Goal: Task Accomplishment & Management: Manage account settings

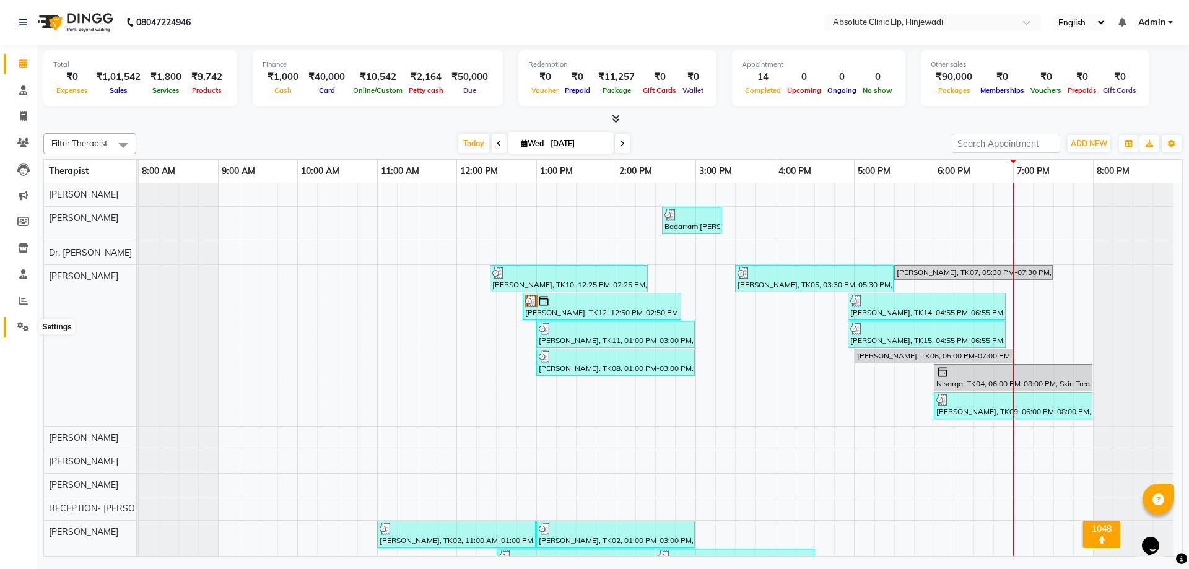
click at [23, 326] on icon at bounding box center [23, 326] width 12 height 9
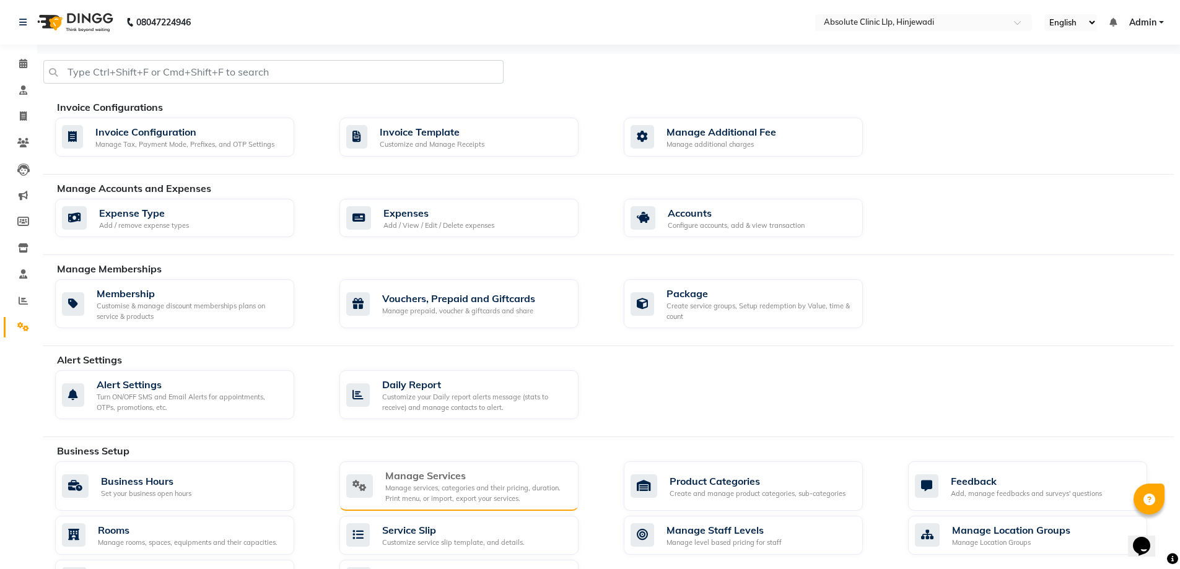
click at [462, 489] on div "Manage services, categories and their pricing, duration. Print menu, or import,…" at bounding box center [476, 493] width 183 height 20
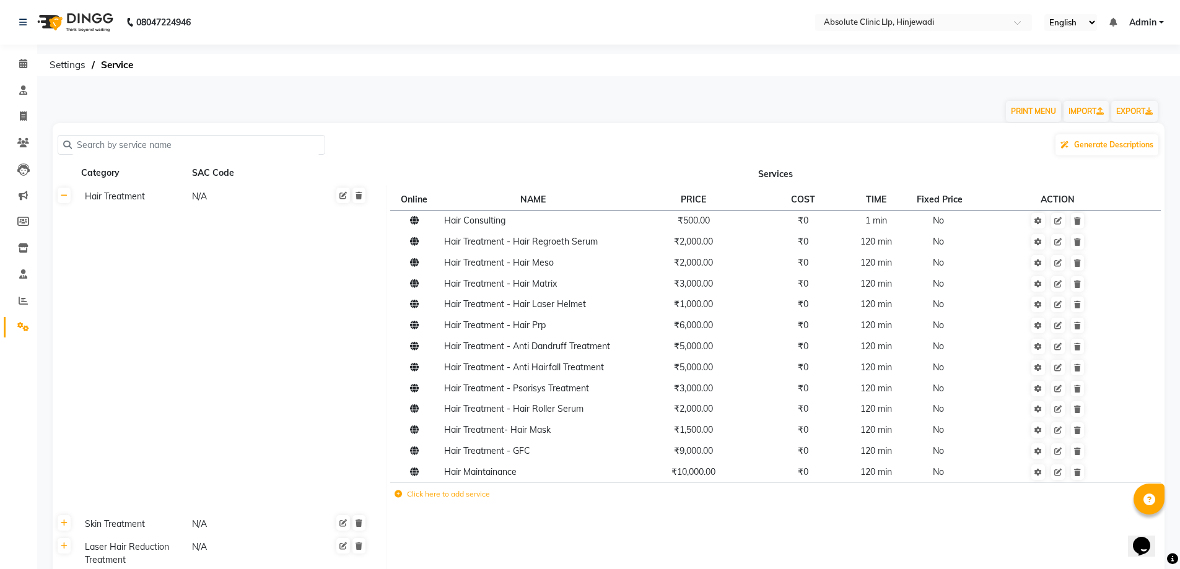
click at [467, 500] on td "Click here to add service" at bounding box center [617, 495] width 455 height 25
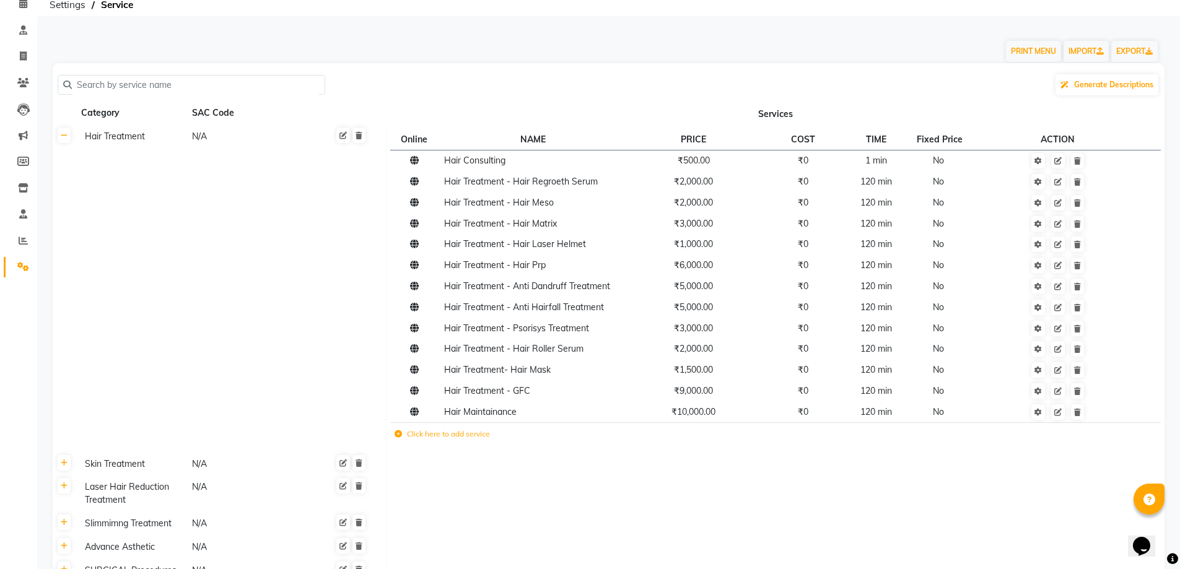
scroll to position [62, 0]
click at [458, 438] on td "Click here to add service" at bounding box center [617, 433] width 455 height 25
click at [398, 431] on icon at bounding box center [398, 432] width 7 height 7
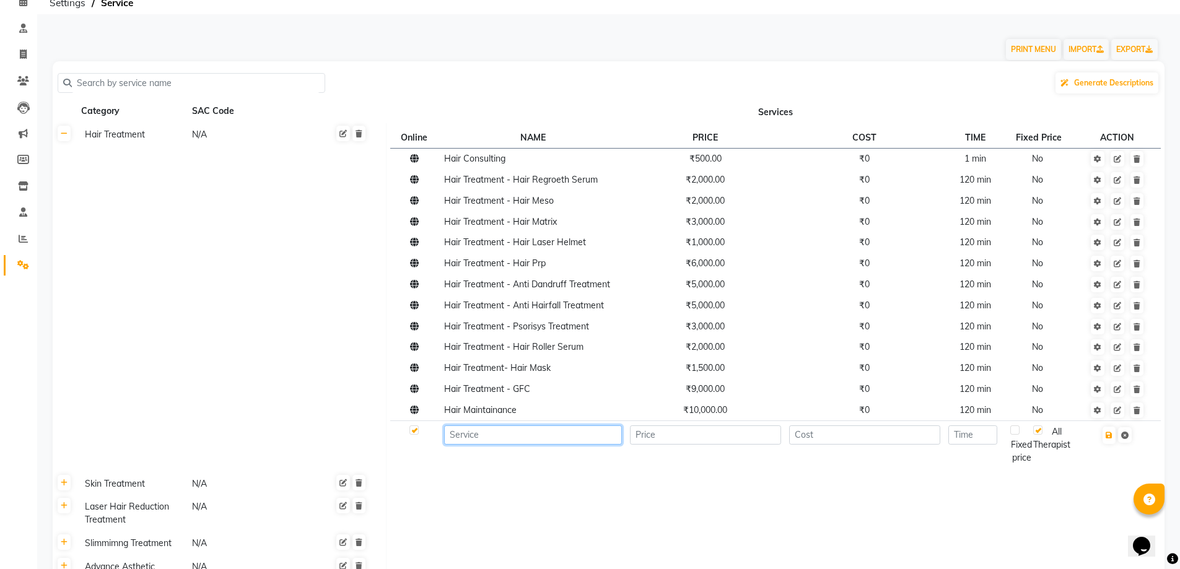
click at [484, 441] on input at bounding box center [533, 435] width 178 height 19
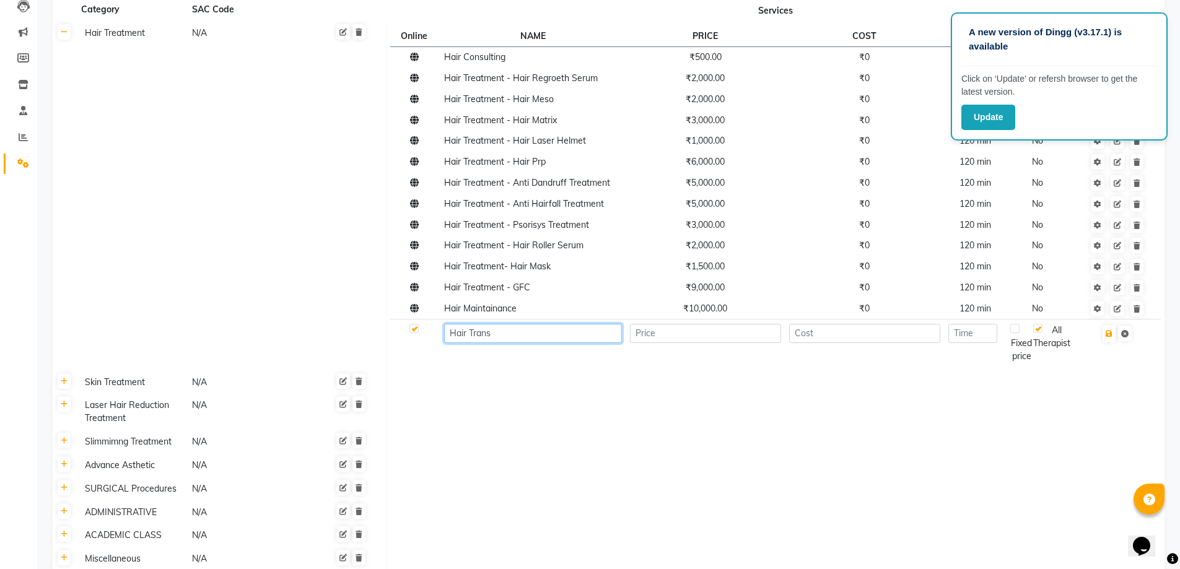
scroll to position [136, 0]
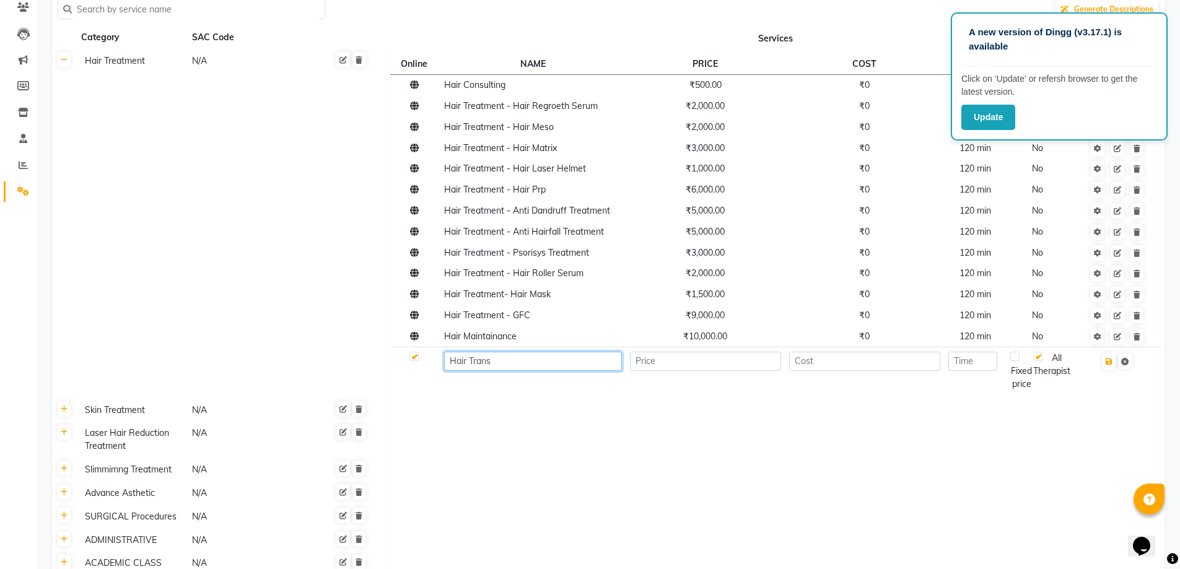
click at [512, 366] on input "Hair Trans" at bounding box center [533, 361] width 178 height 19
type input "Hair Trans"
click at [1035, 439] on td at bounding box center [776, 440] width 779 height 37
click at [1013, 123] on button "Update" at bounding box center [988, 117] width 54 height 25
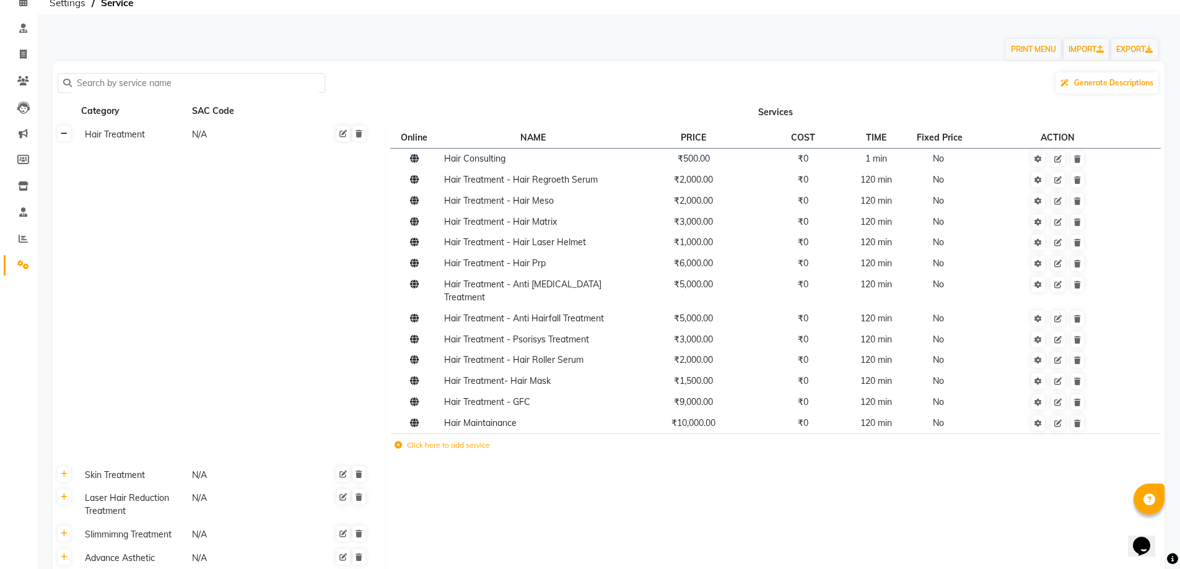
click at [66, 138] on link at bounding box center [64, 133] width 13 height 15
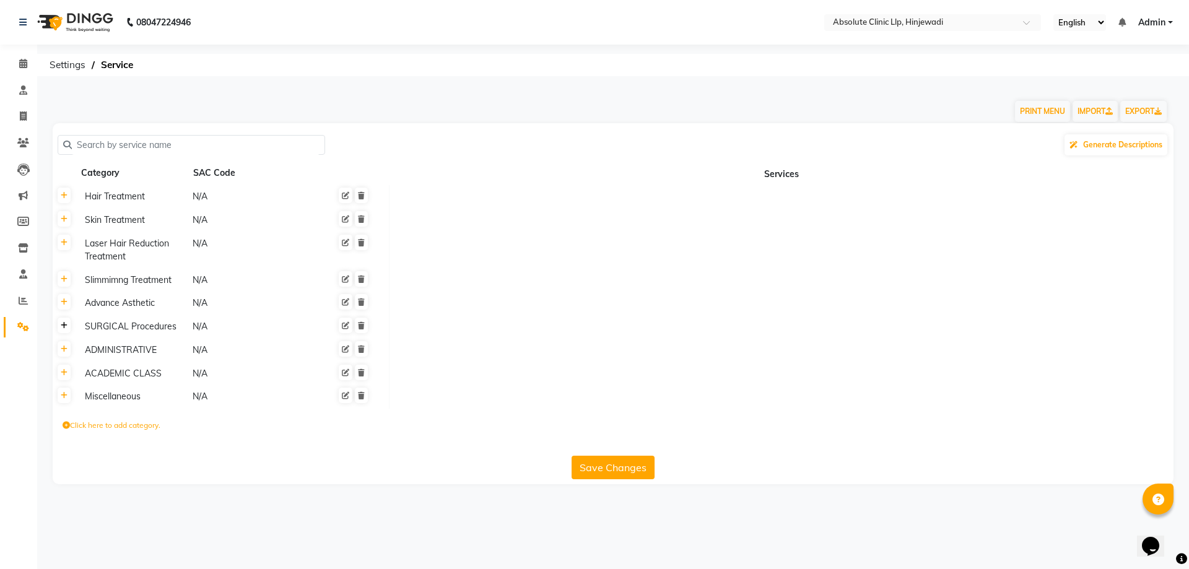
click at [64, 328] on icon at bounding box center [64, 325] width 7 height 7
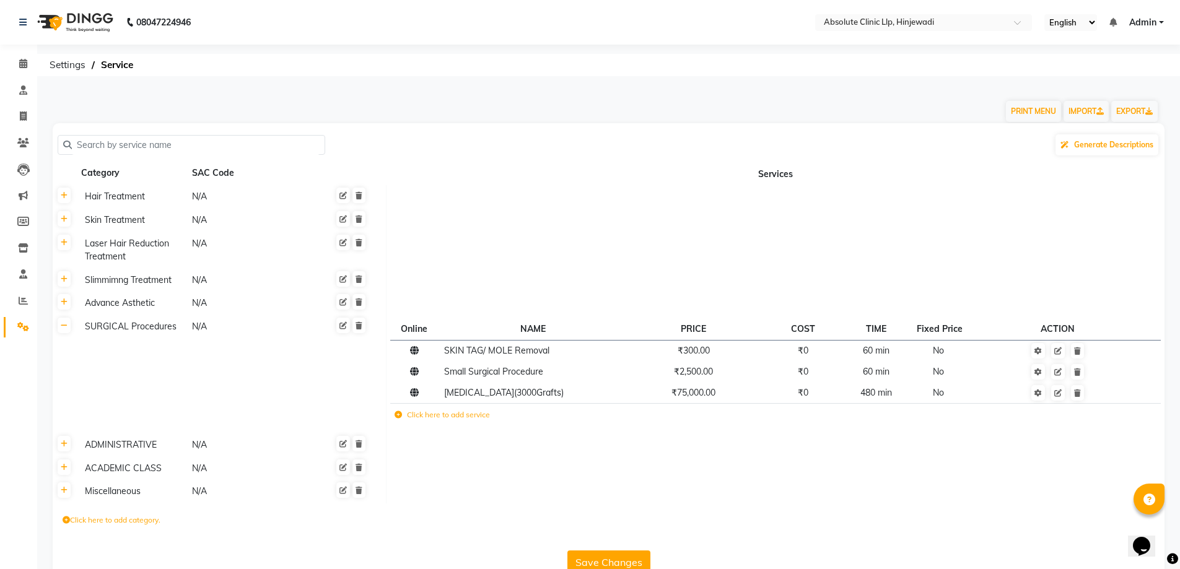
click at [448, 412] on label "Click here to add service" at bounding box center [442, 414] width 95 height 11
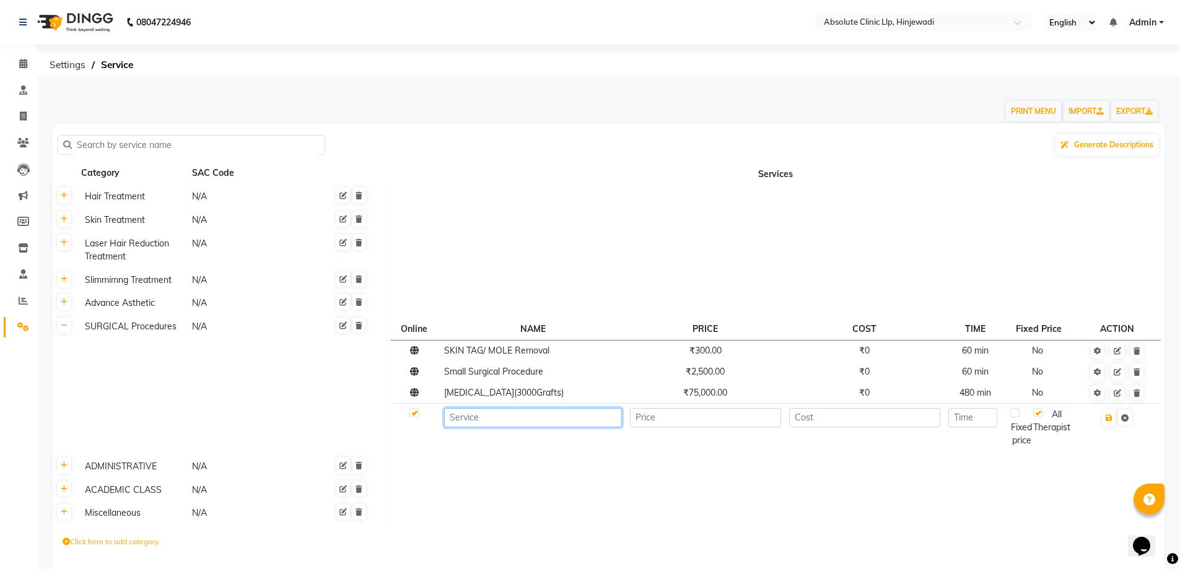
click at [498, 421] on input at bounding box center [533, 417] width 178 height 19
type input "H"
type input "[MEDICAL_DATA](1500 Grafts)"
type input "55000"
type input "0"
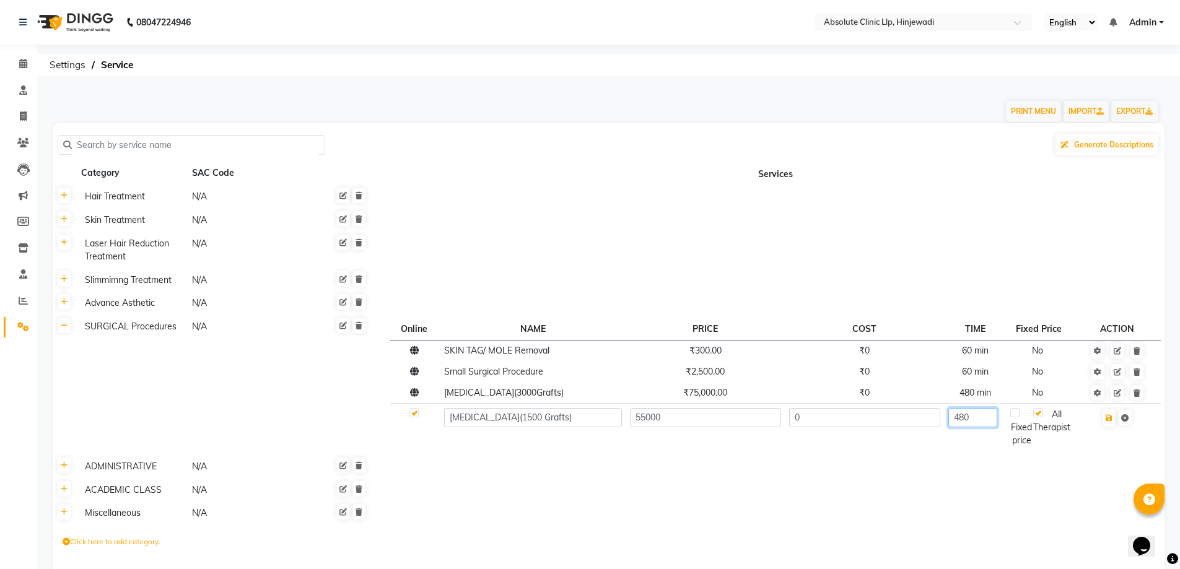
type input "480"
click at [1113, 424] on button "button" at bounding box center [1109, 417] width 13 height 17
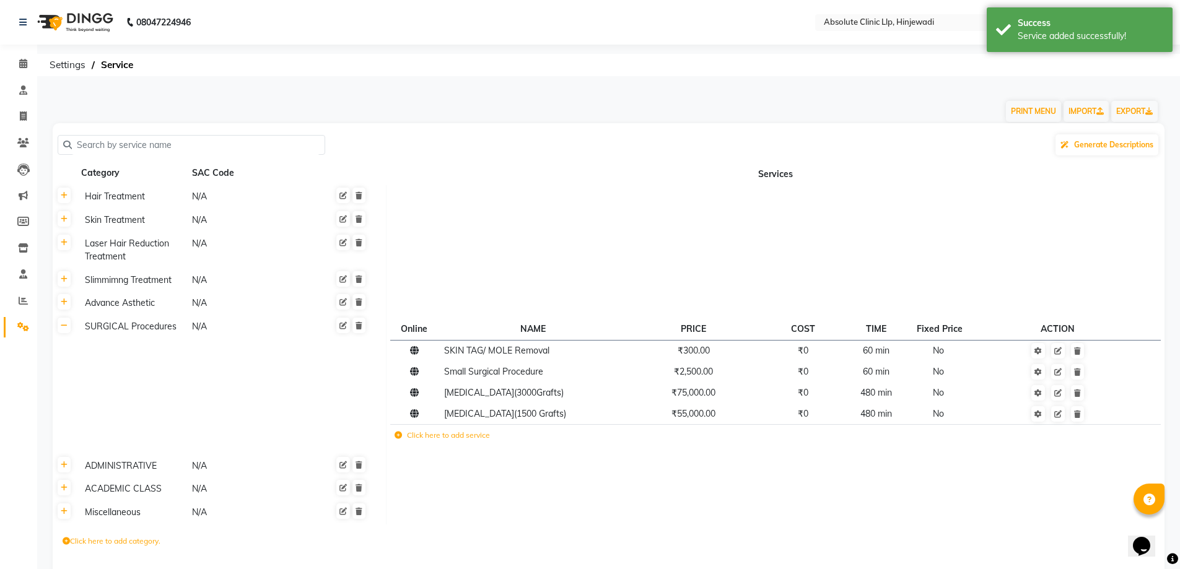
click at [821, 98] on div "PRINT MENU IMPORT EXPORT" at bounding box center [601, 104] width 1116 height 37
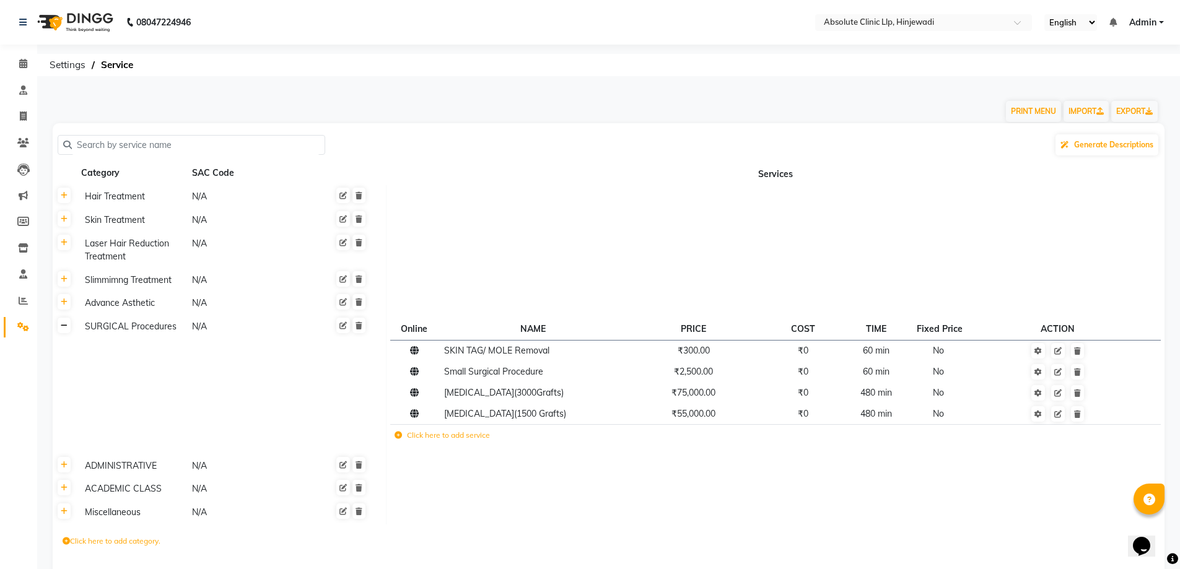
click at [63, 328] on icon at bounding box center [64, 325] width 7 height 7
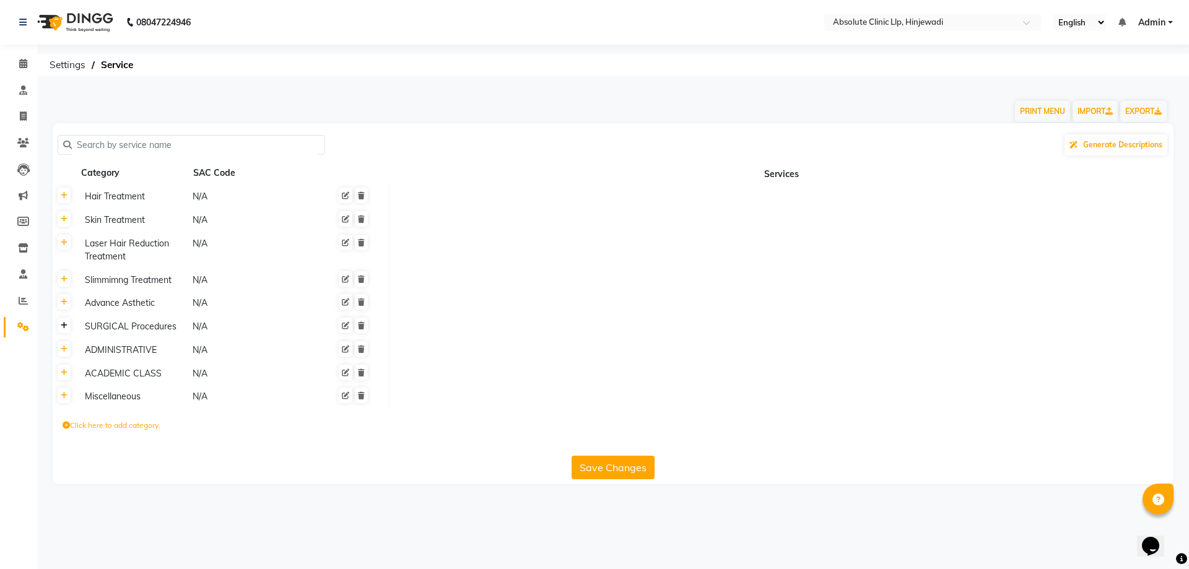
click at [63, 328] on icon at bounding box center [64, 325] width 7 height 7
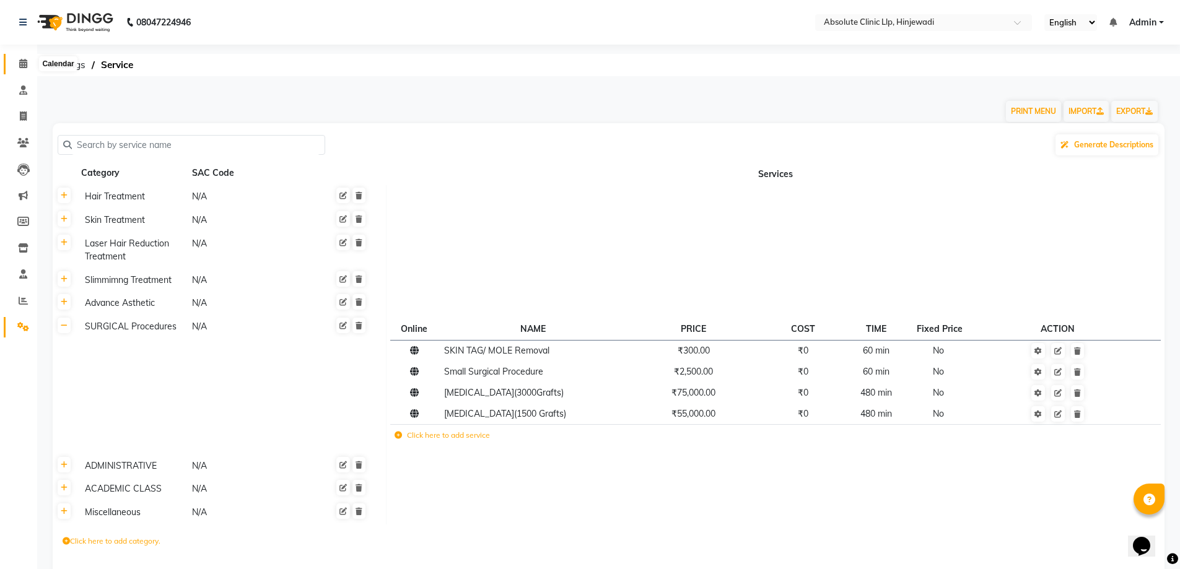
click at [24, 70] on span at bounding box center [23, 64] width 22 height 14
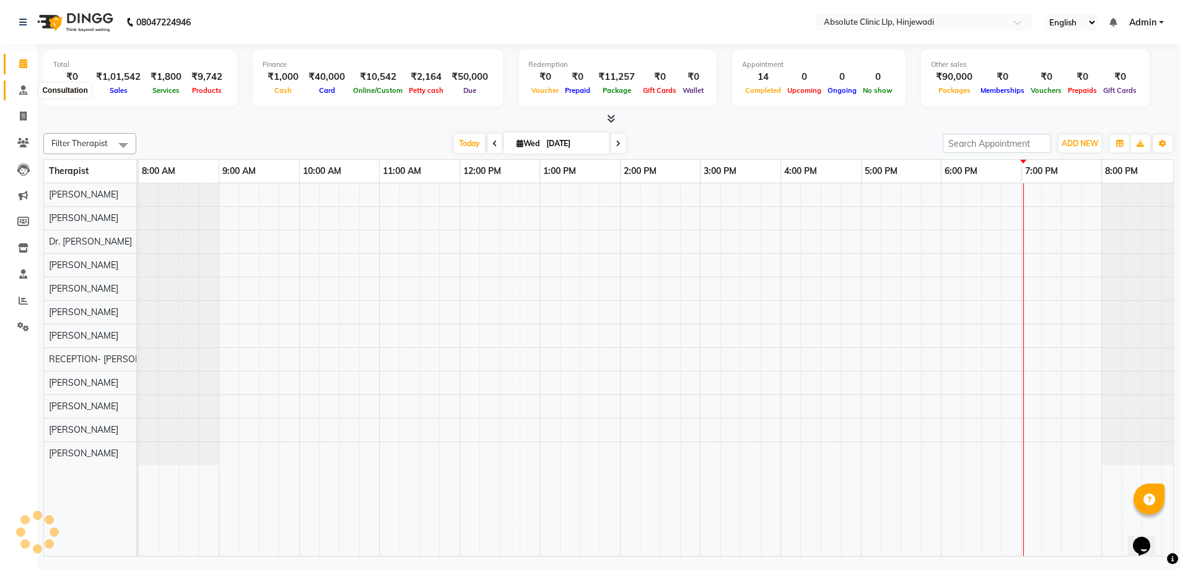
click at [21, 93] on icon at bounding box center [23, 89] width 8 height 9
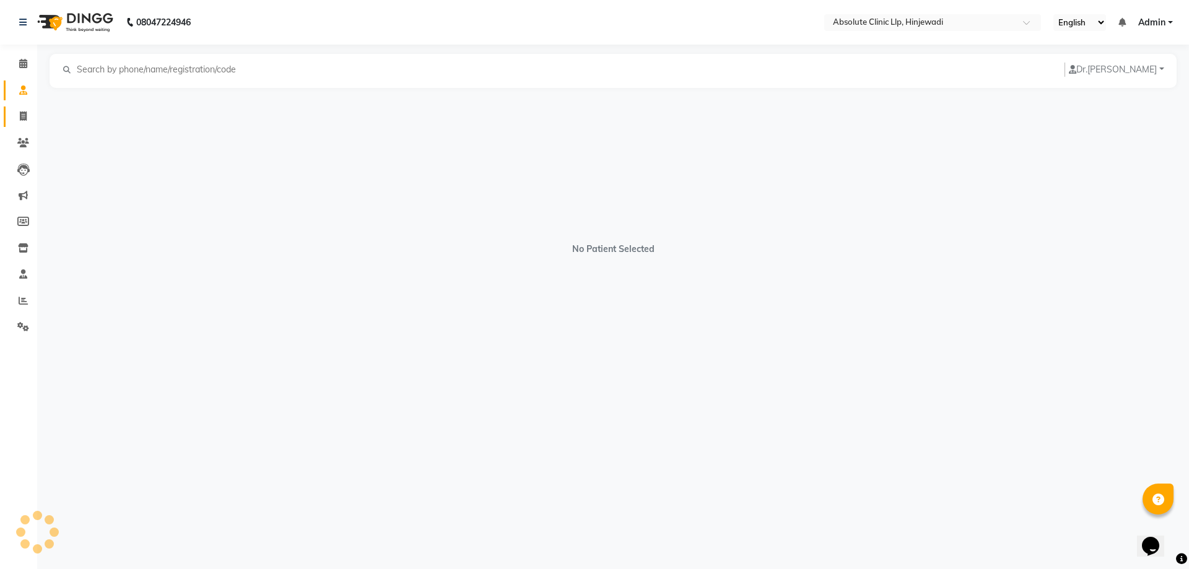
click at [21, 107] on link "Invoice" at bounding box center [19, 117] width 30 height 20
select select "5113"
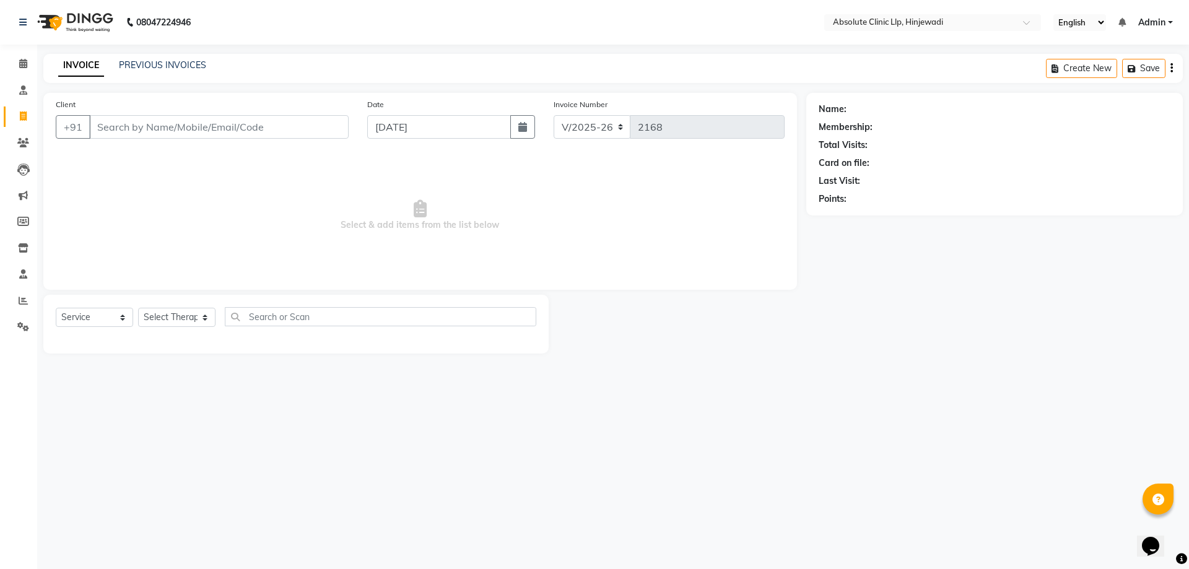
select select "package"
